Goal: Register for event/course

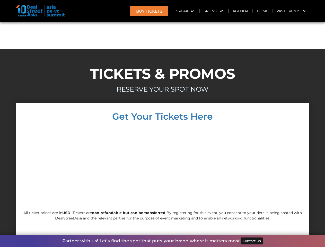
scroll to position [4392, 0]
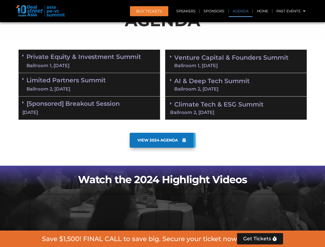
scroll to position [291, 0]
